Goal: Contribute content: Add original content to the website for others to see

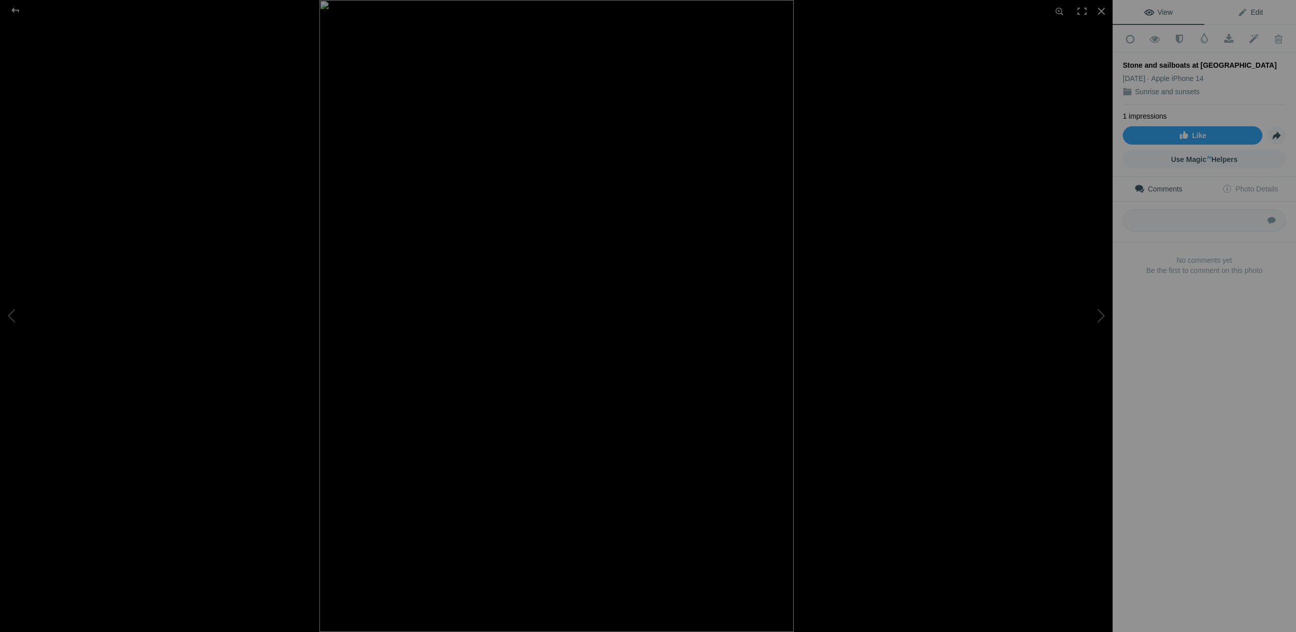
click at [1247, 8] on span "Edit" at bounding box center [1249, 12] width 25 height 8
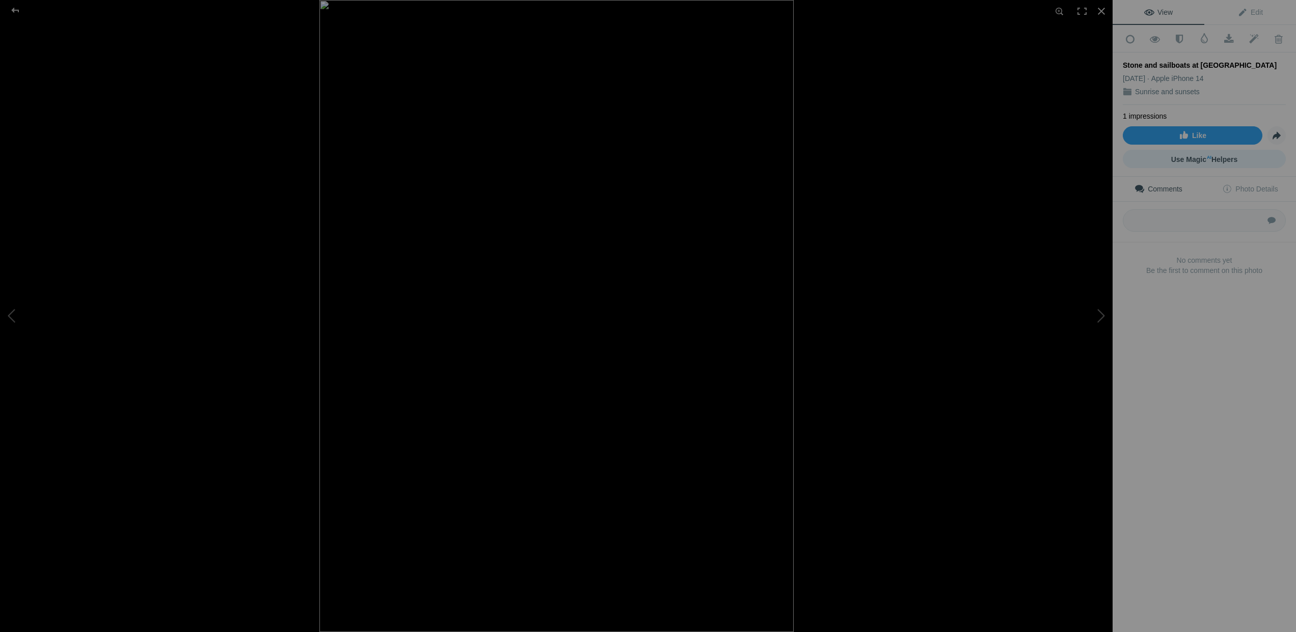
click at [1191, 156] on span "Use Magic AI Helpers" at bounding box center [1204, 159] width 67 height 8
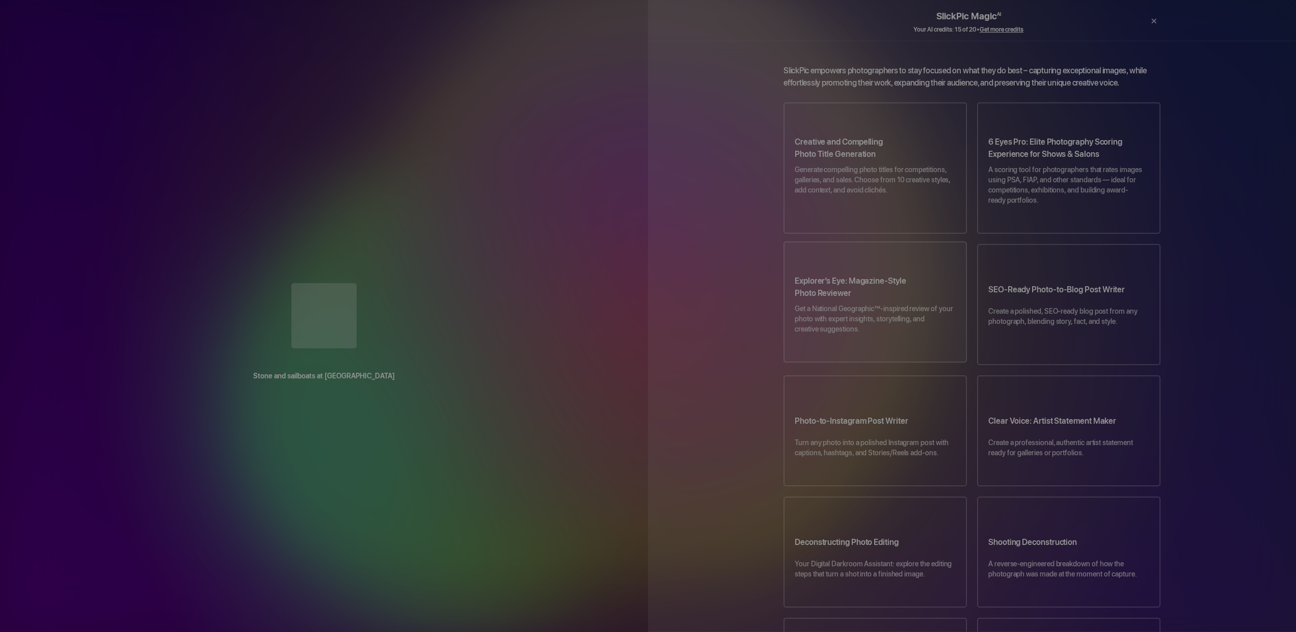
click at [819, 304] on p "Get a National Geographic™-inspired review of your photo with expert insights, …" at bounding box center [874, 324] width 161 height 41
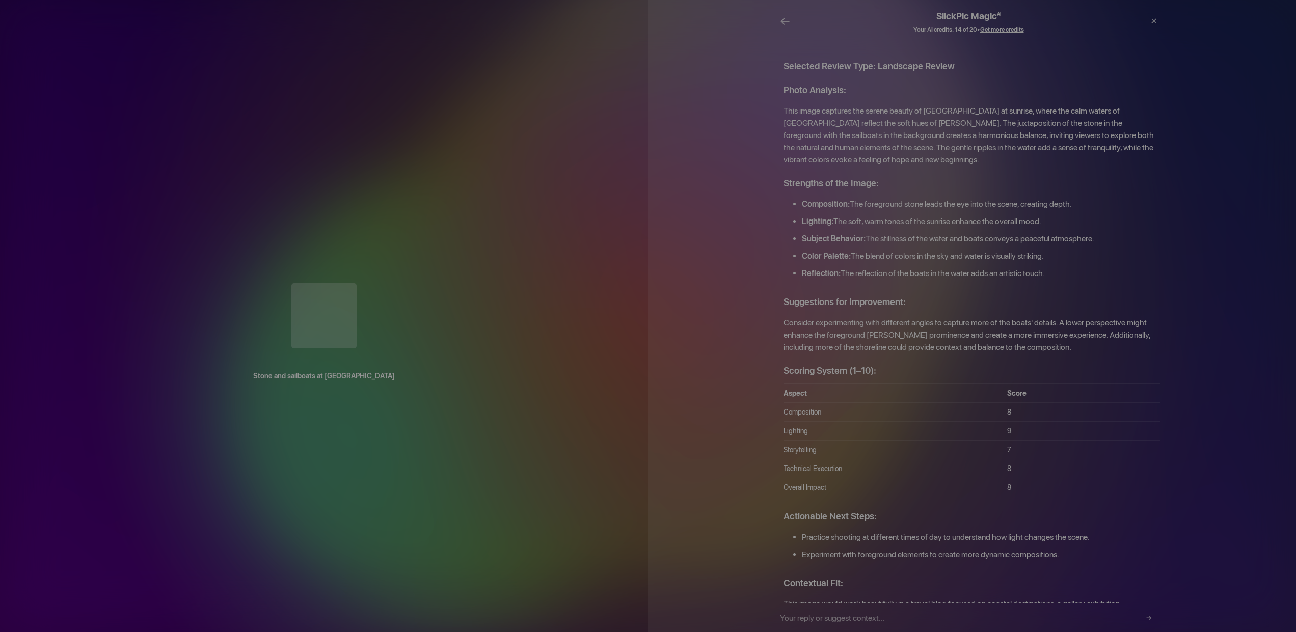
scroll to position [3, 0]
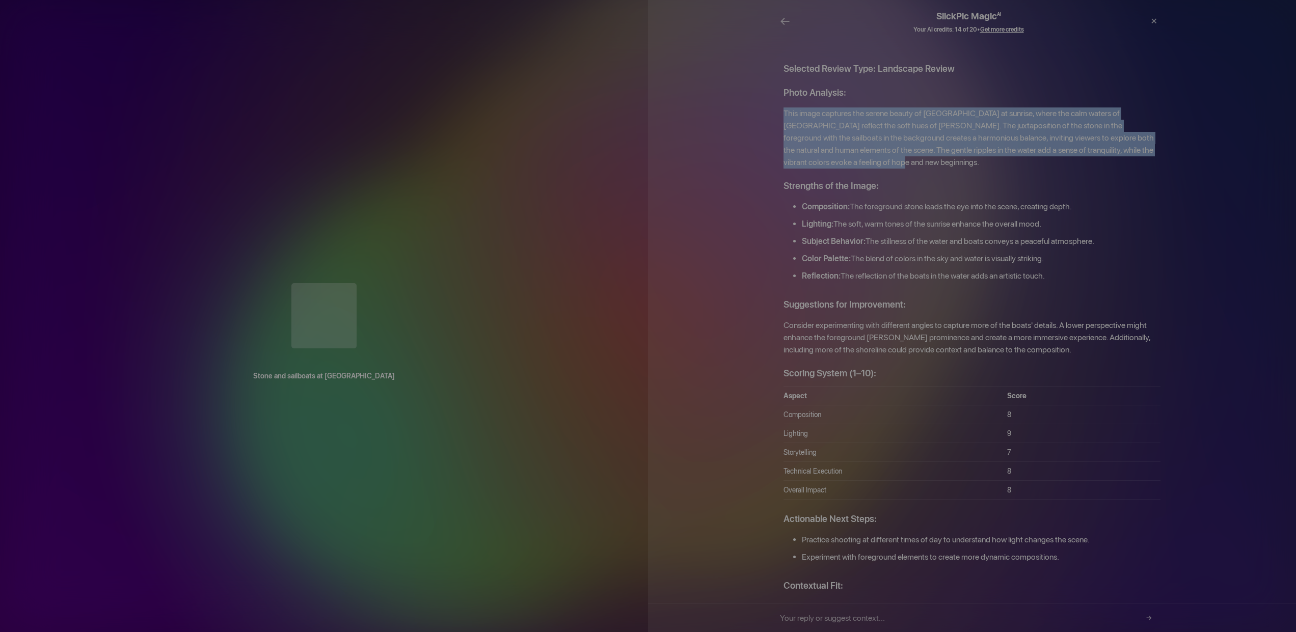
drag, startPoint x: 783, startPoint y: 99, endPoint x: 843, endPoint y: 156, distance: 82.9
click at [843, 156] on p "This image captures the serene beauty of Los Alcazares at sunrise, where the ca…" at bounding box center [971, 137] width 377 height 61
copy p "This image captures the serene beauty of Los Alcazares at sunrise, where the ca…"
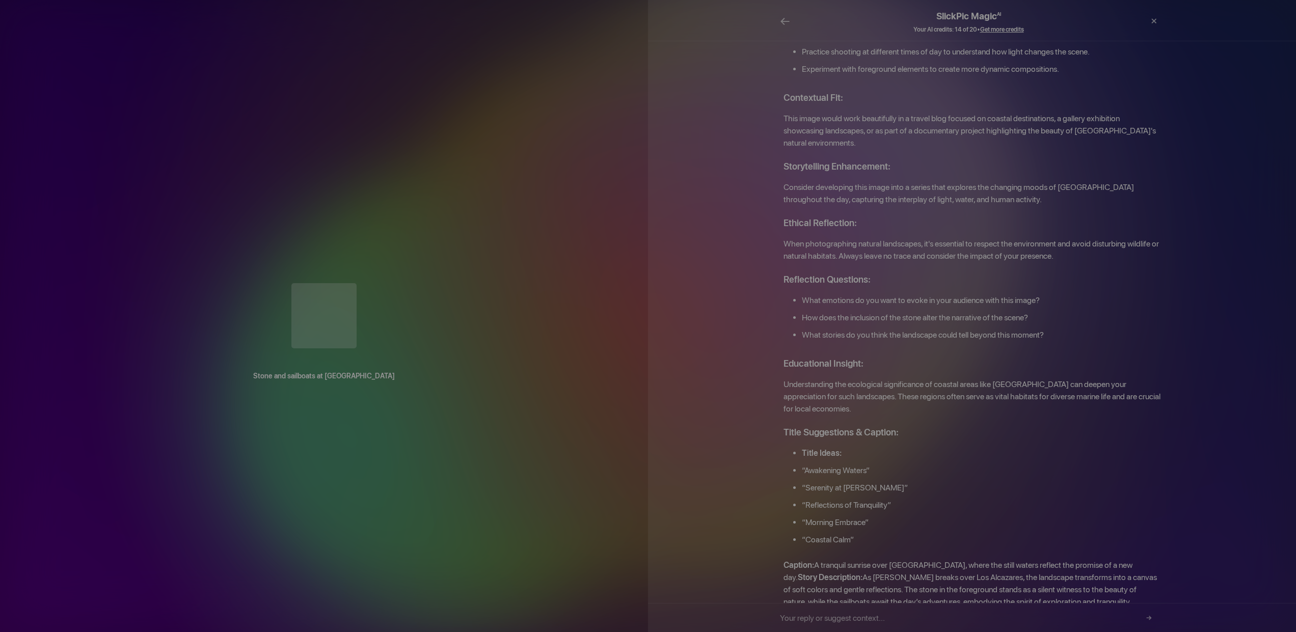
scroll to position [490, 0]
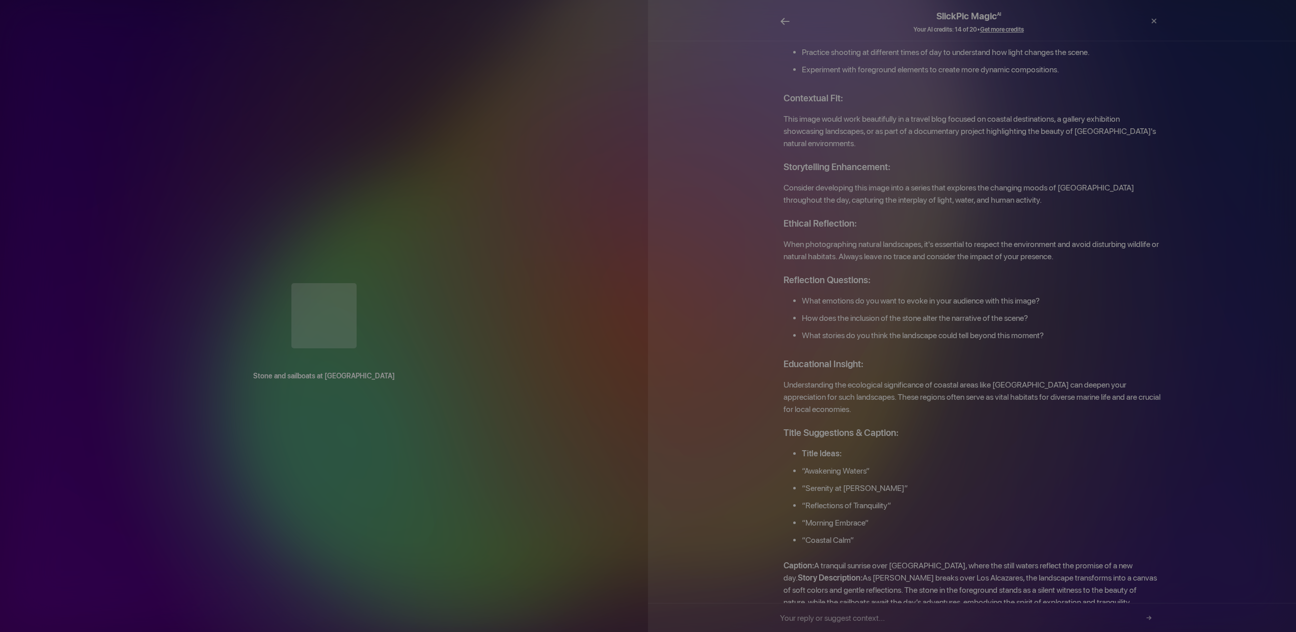
click at [786, 21] on span "←" at bounding box center [785, 21] width 10 height 15
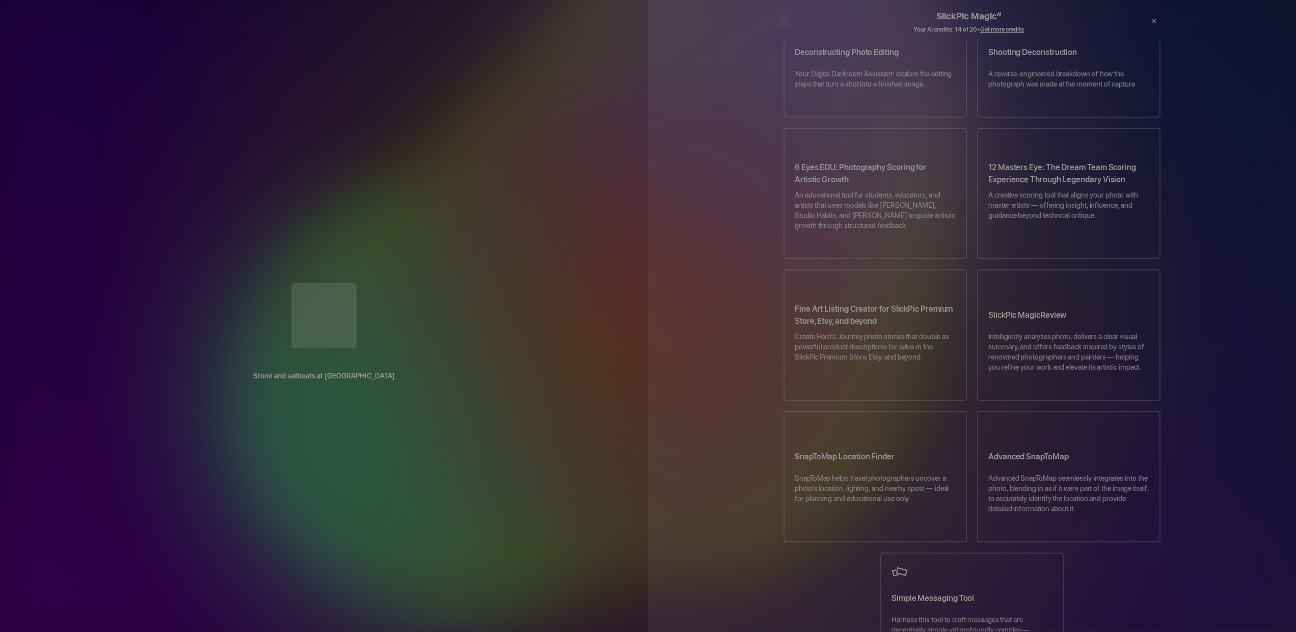
scroll to position [369, 0]
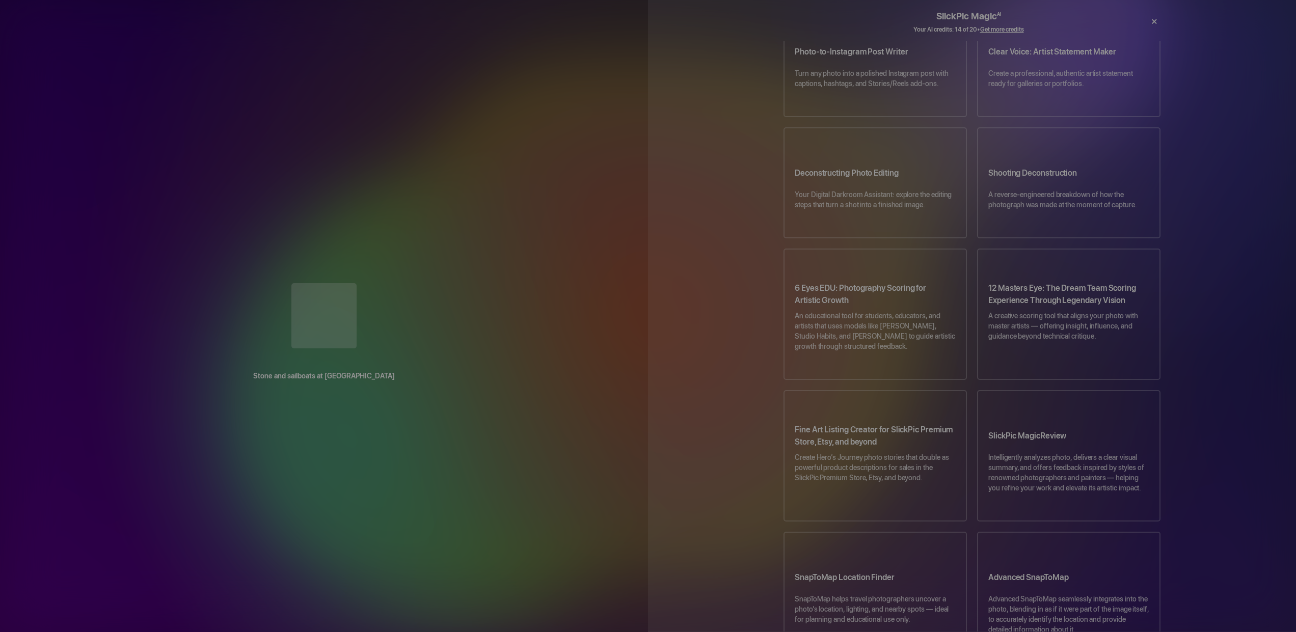
click at [1154, 21] on div "×" at bounding box center [1153, 21] width 31 height 20
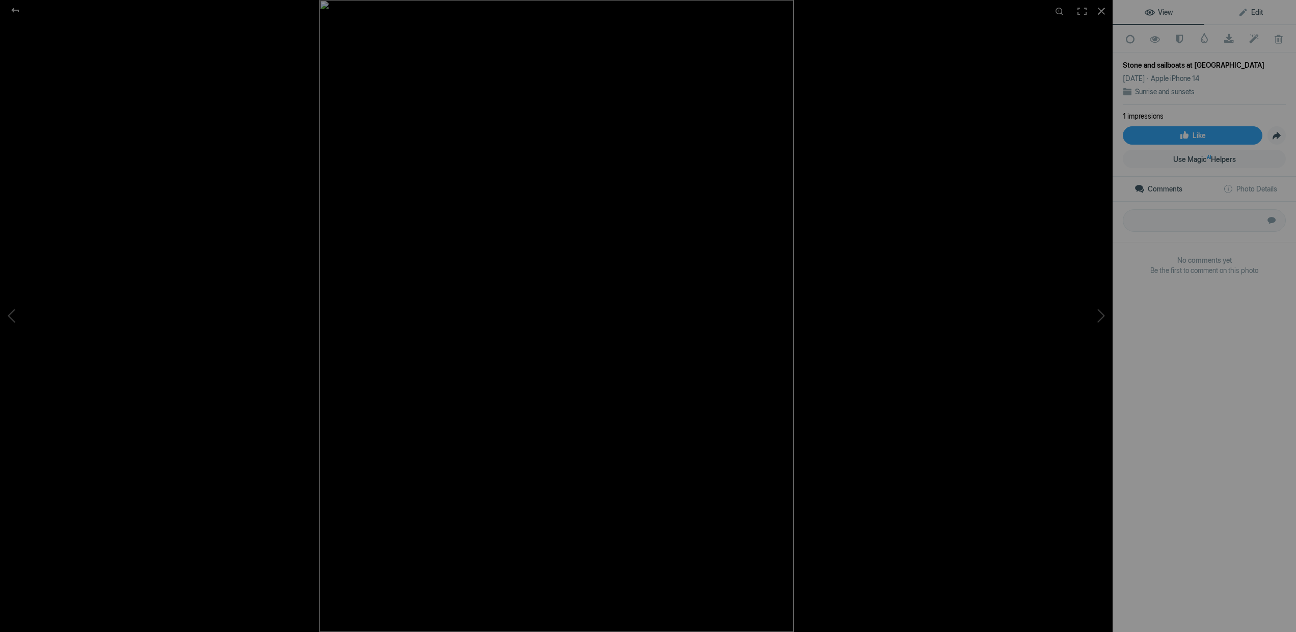
click at [1245, 10] on span "Edit" at bounding box center [1250, 12] width 25 height 8
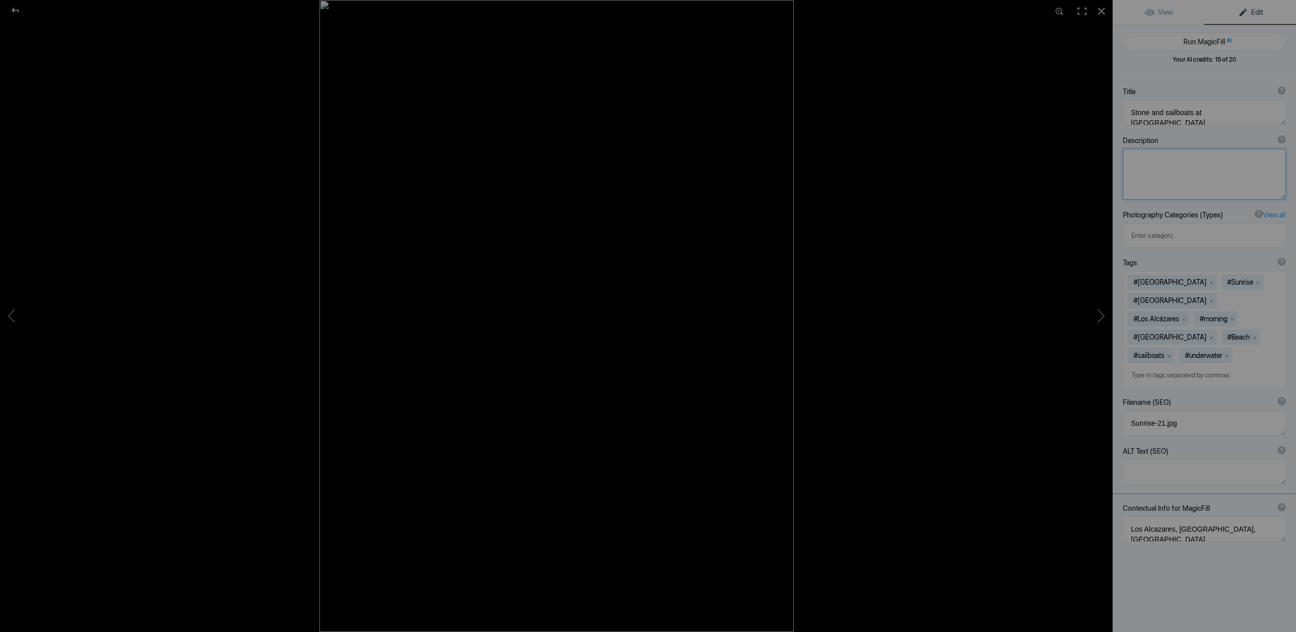
click at [1132, 161] on textarea at bounding box center [1203, 174] width 163 height 51
paste textarea "This image captures the serene beauty of Los Alcazares at sunrise, where the ca…"
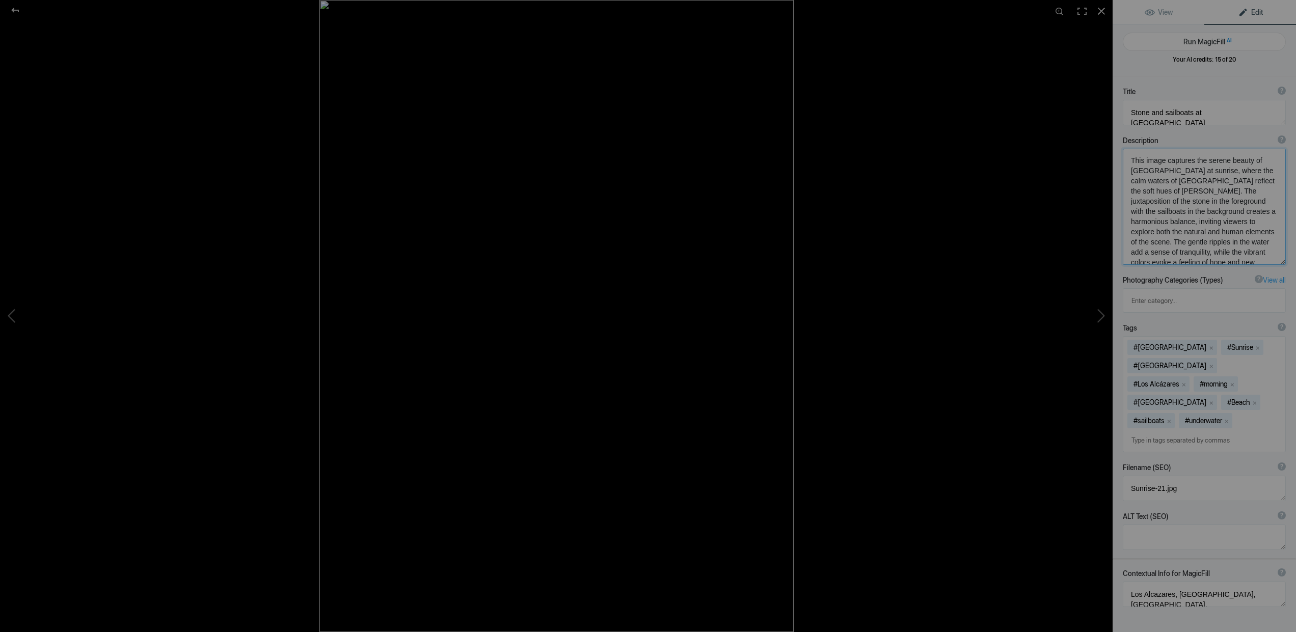
type textarea "This image captures the serene beauty of Los Alcazares at sunrise, where the ca…"
drag, startPoint x: 1224, startPoint y: 113, endPoint x: 1126, endPoint y: 116, distance: 98.3
click at [1126, 116] on textarea at bounding box center [1203, 112] width 163 height 25
type textarea "Serenity of Down at [GEOGRAPHIC_DATA]"
click at [1133, 525] on textarea at bounding box center [1203, 537] width 163 height 25
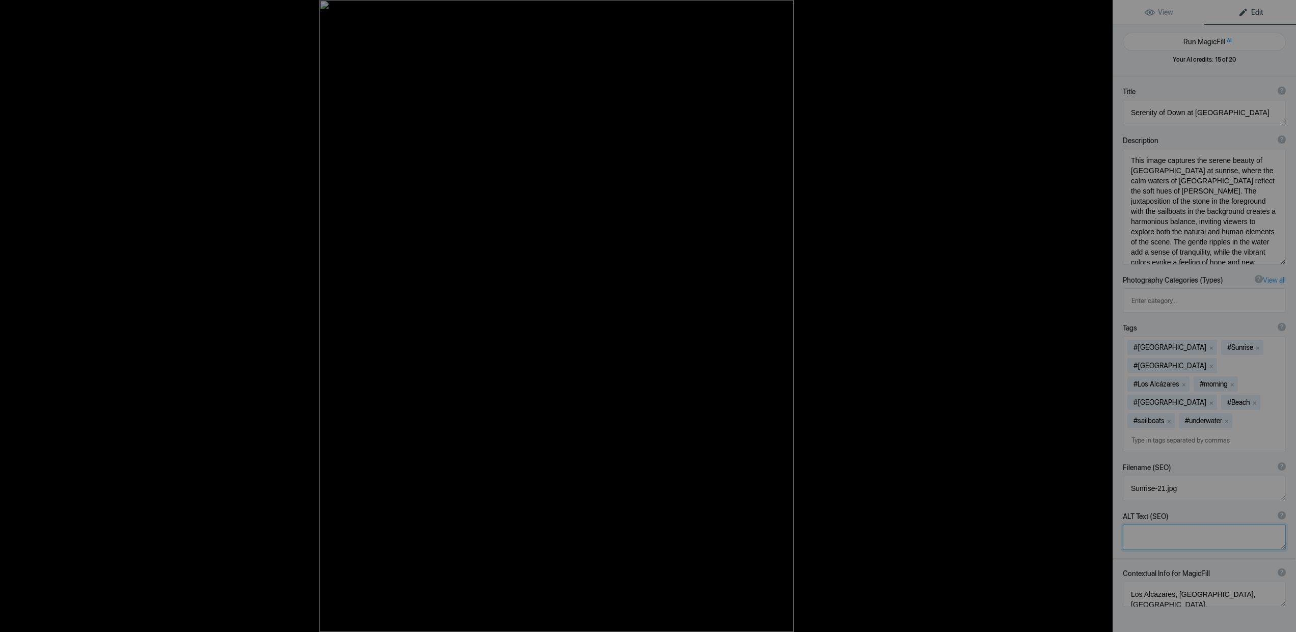
paste textarea "This image captures the serene beauty of Los Alcazares at sunrise, where the ca…"
type textarea "This image captures the serene beauty of Los Alcazares at sunrise, where the ca…"
click at [16, 9] on div at bounding box center [15, 10] width 37 height 20
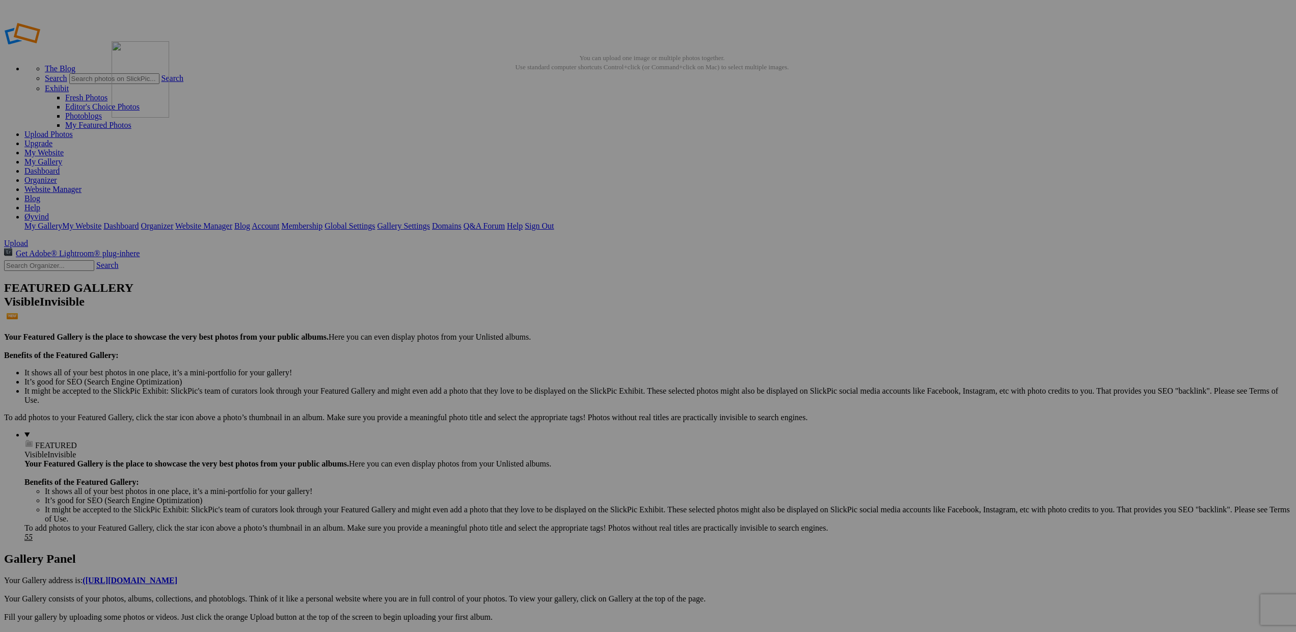
drag, startPoint x: 1180, startPoint y: 158, endPoint x: 258, endPoint y: 115, distance: 922.8
